Goal: Information Seeking & Learning: Learn about a topic

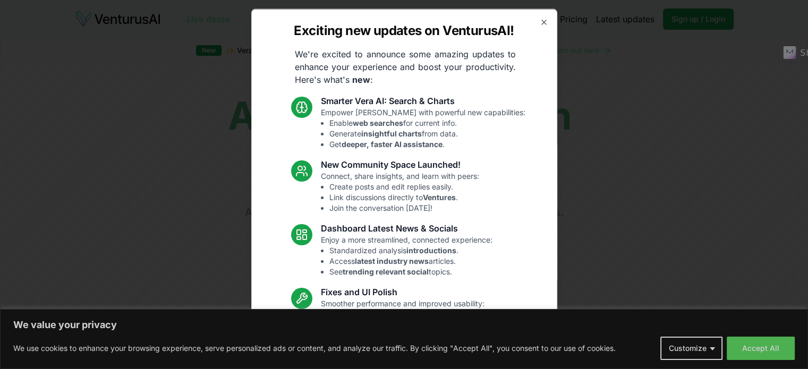
click at [744, 337] on button "Accept All" at bounding box center [761, 348] width 68 height 23
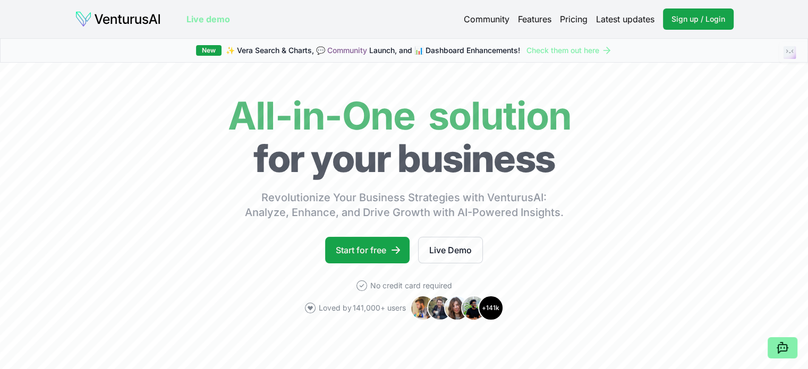
click at [534, 25] on link "Features" at bounding box center [534, 19] width 33 height 13
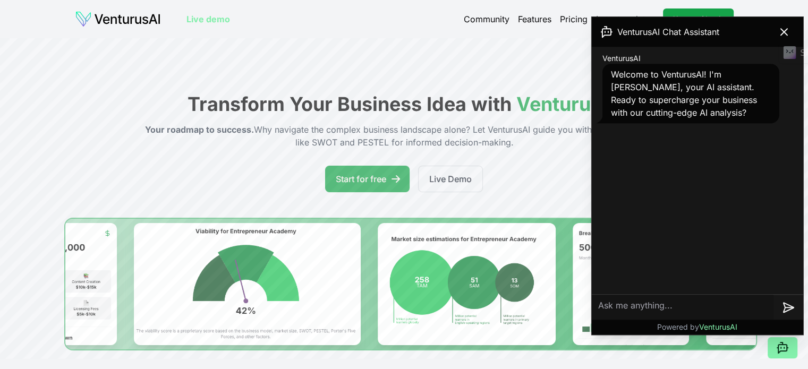
scroll to position [199, 0]
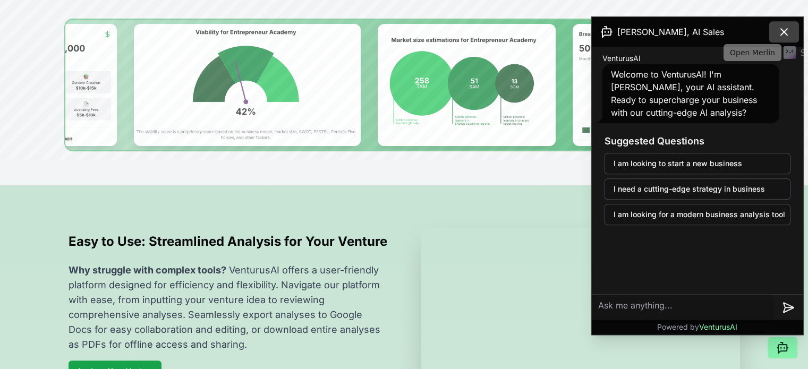
click at [783, 32] on icon at bounding box center [784, 32] width 6 height 6
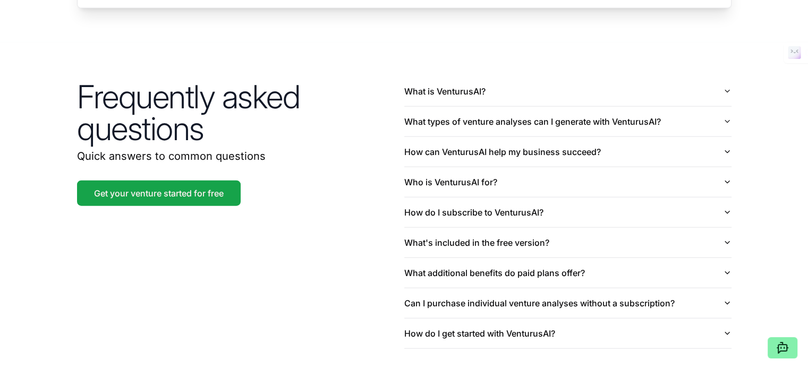
scroll to position [2506, 0]
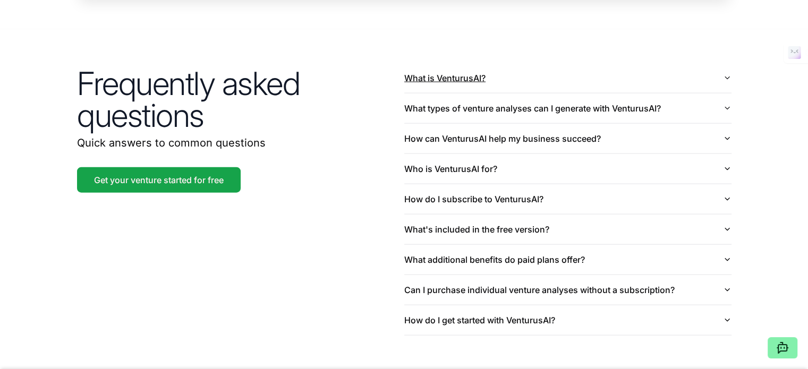
drag, startPoint x: 475, startPoint y: 62, endPoint x: 527, endPoint y: 61, distance: 51.6
click at [527, 63] on button "What is VenturusAI?" at bounding box center [567, 78] width 327 height 30
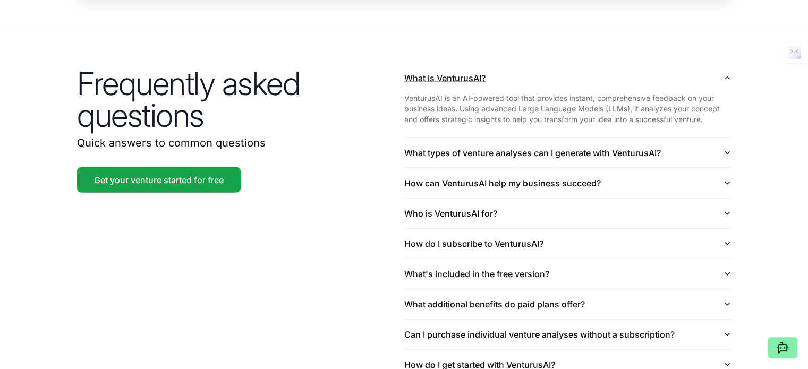
click at [527, 63] on button "What is VenturusAI?" at bounding box center [567, 78] width 327 height 30
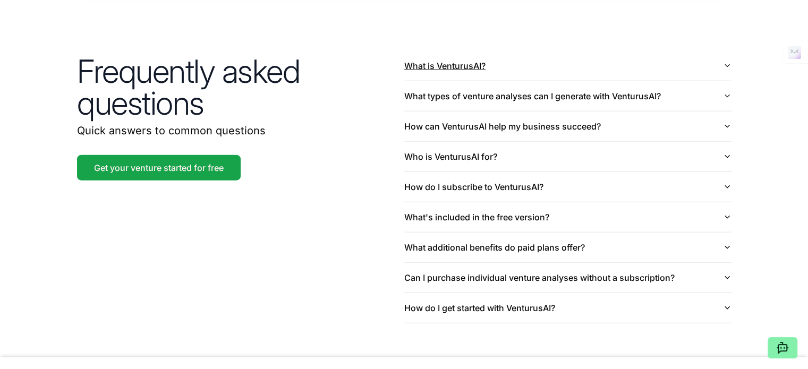
scroll to position [2520, 0]
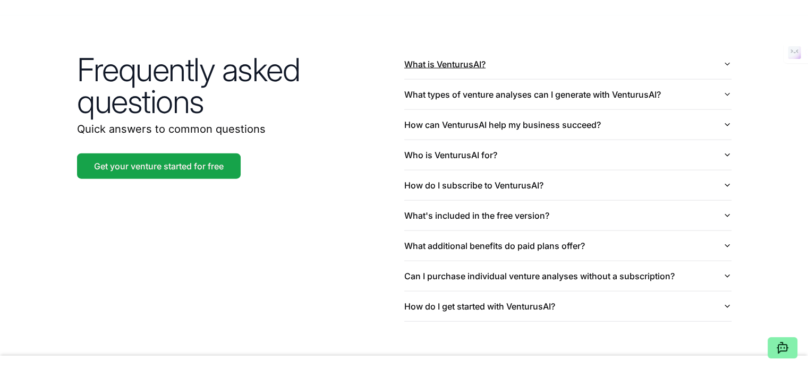
click at [535, 49] on button "What is VenturusAI?" at bounding box center [567, 64] width 327 height 30
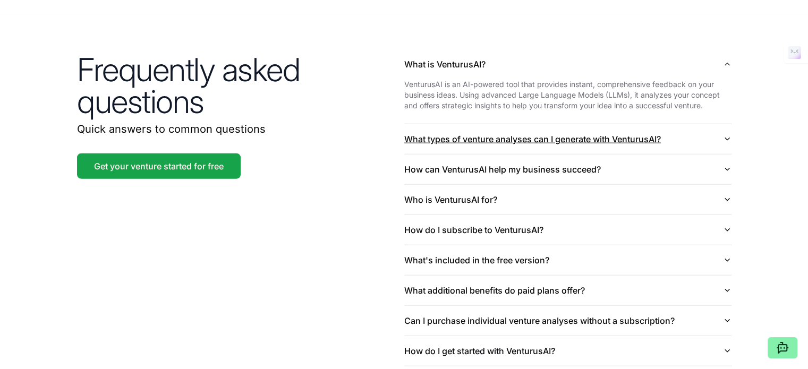
click at [725, 124] on button "What types of venture analyses can I generate with VenturusAI?" at bounding box center [567, 139] width 327 height 30
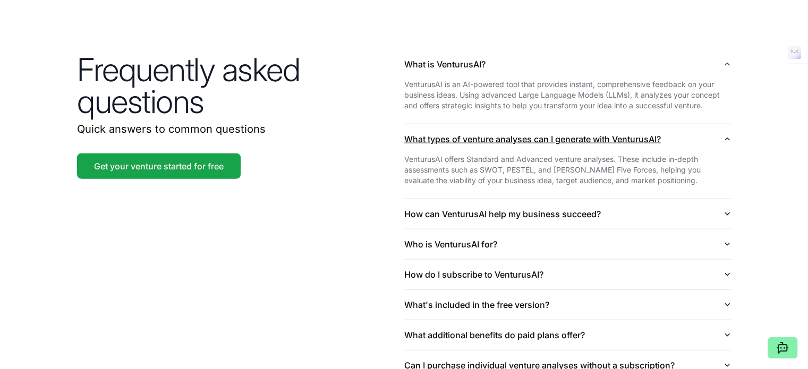
click at [728, 135] on icon "button" at bounding box center [727, 139] width 9 height 9
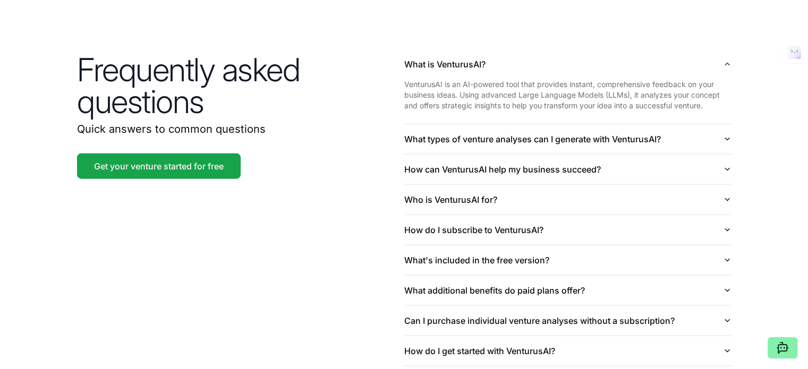
click at [729, 138] on icon "button" at bounding box center [727, 139] width 4 height 2
click at [720, 124] on button "What types of venture analyses can I generate with VenturusAI?" at bounding box center [567, 139] width 327 height 30
click at [728, 135] on icon "button" at bounding box center [727, 139] width 9 height 9
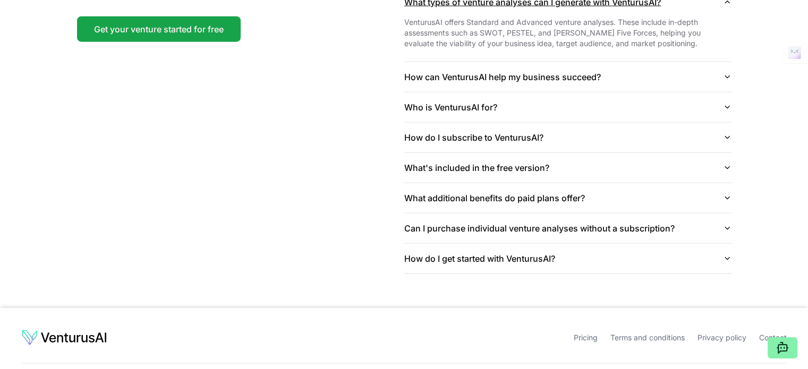
scroll to position [2657, 0]
click at [640, 70] on button "How can VenturusAI help my business succeed?" at bounding box center [567, 77] width 327 height 30
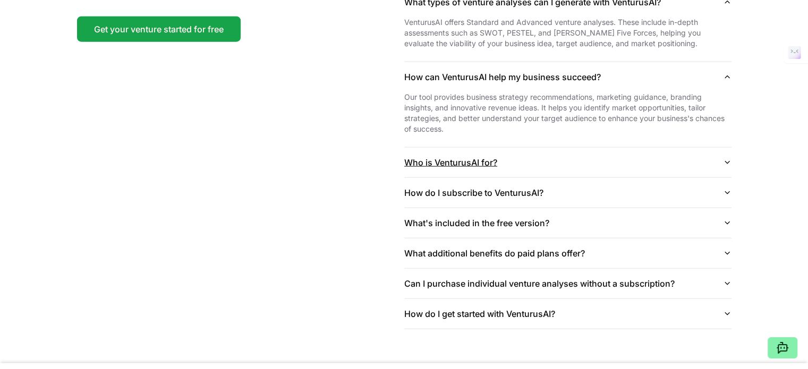
click at [573, 148] on button "Who is VenturusAI for?" at bounding box center [567, 163] width 327 height 30
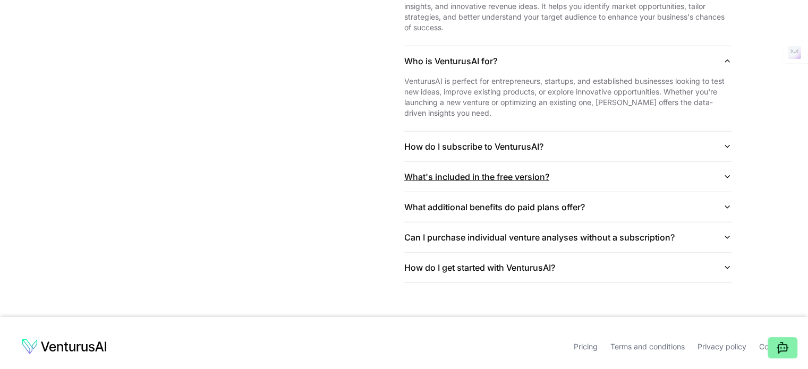
scroll to position [2761, 0]
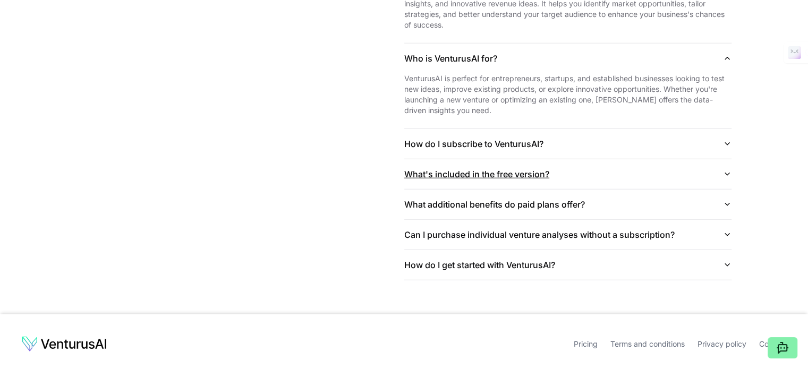
click at [629, 159] on button "What's included in the free version?" at bounding box center [567, 174] width 327 height 30
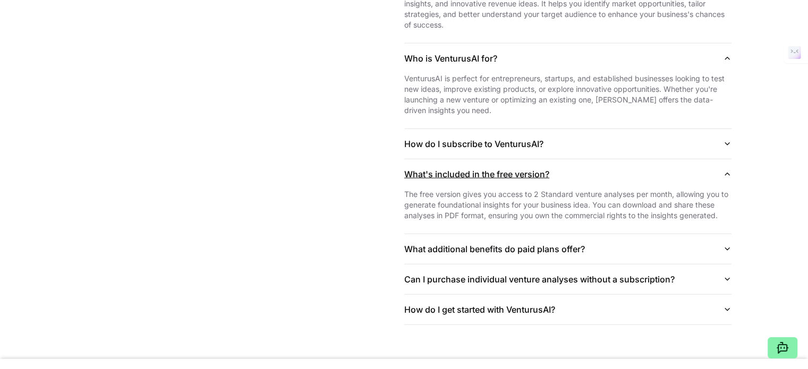
scroll to position [2796, 0]
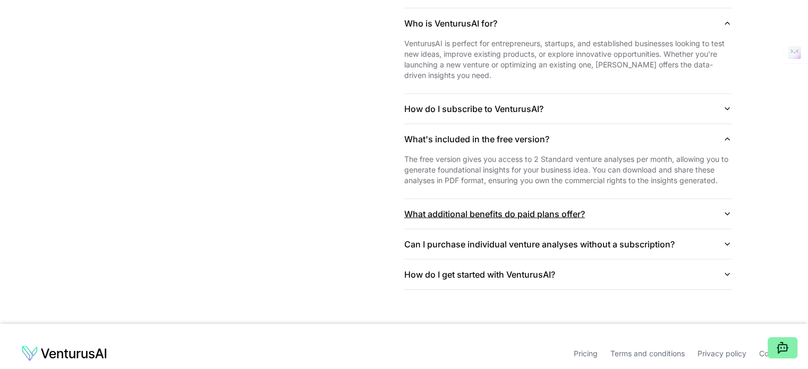
click at [611, 199] on button "What additional benefits do paid plans offer?" at bounding box center [567, 214] width 327 height 30
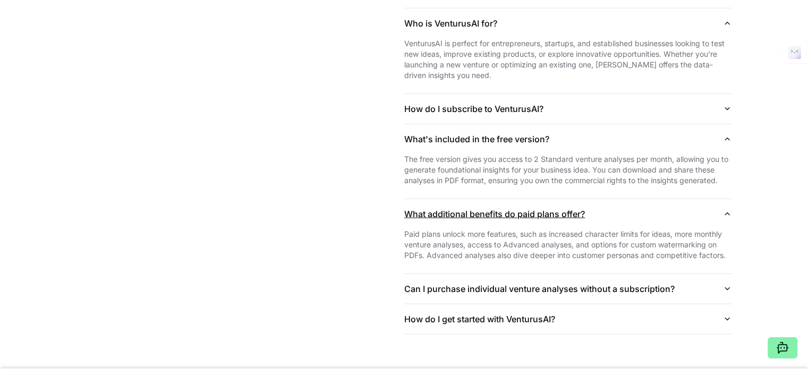
scroll to position [2884, 0]
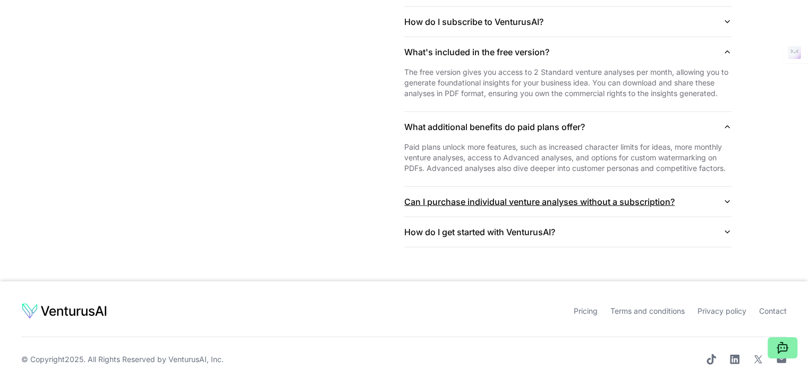
click at [716, 195] on button "Can I purchase individual venture analyses without a subscription?" at bounding box center [567, 202] width 327 height 30
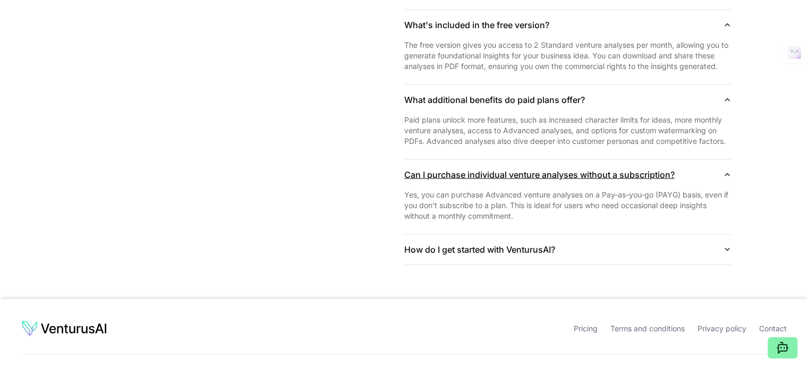
scroll to position [2928, 0]
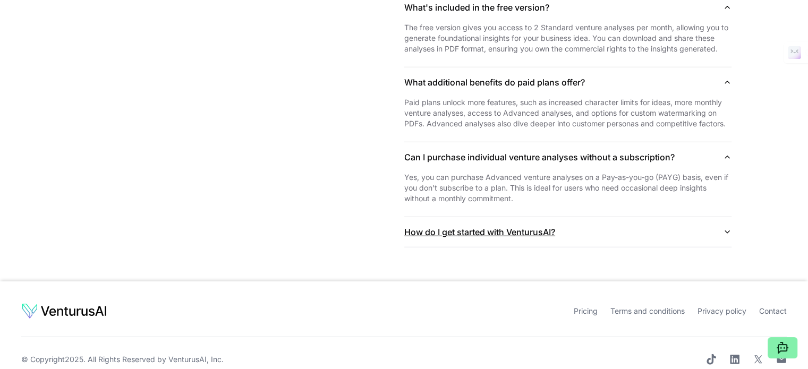
click at [641, 217] on button "How do I get started with VenturusAI?" at bounding box center [567, 232] width 327 height 30
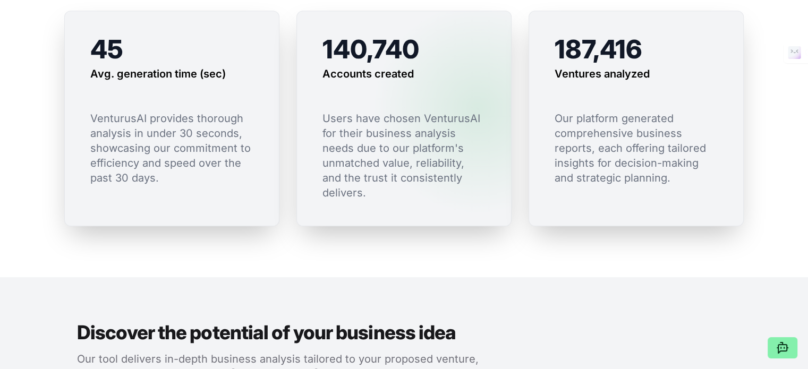
scroll to position [0, 0]
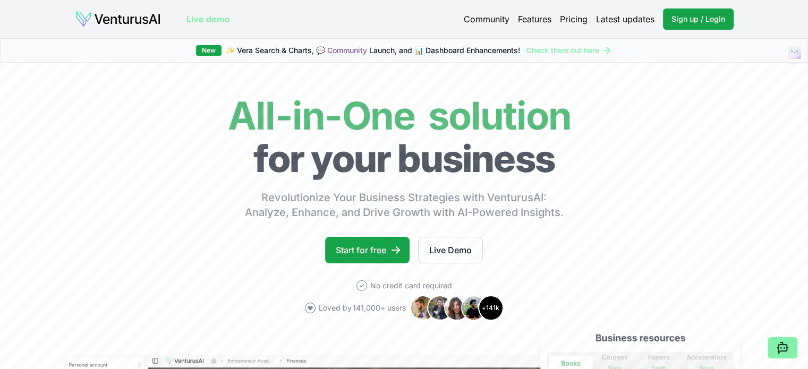
click at [576, 17] on link "Pricing" at bounding box center [574, 19] width 28 height 13
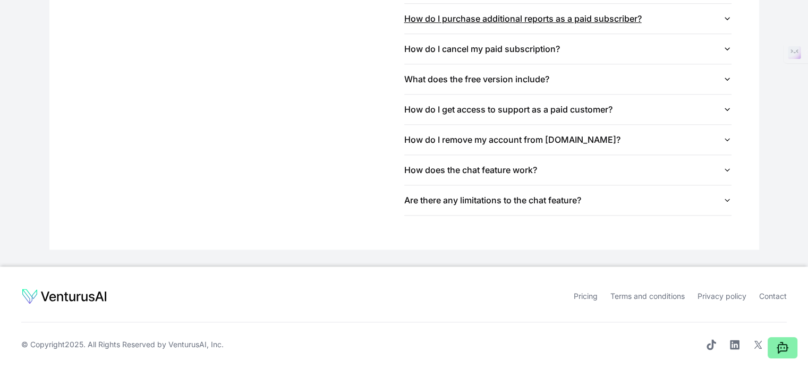
scroll to position [1273, 0]
